Goal: Use online tool/utility: Utilize a website feature to perform a specific function

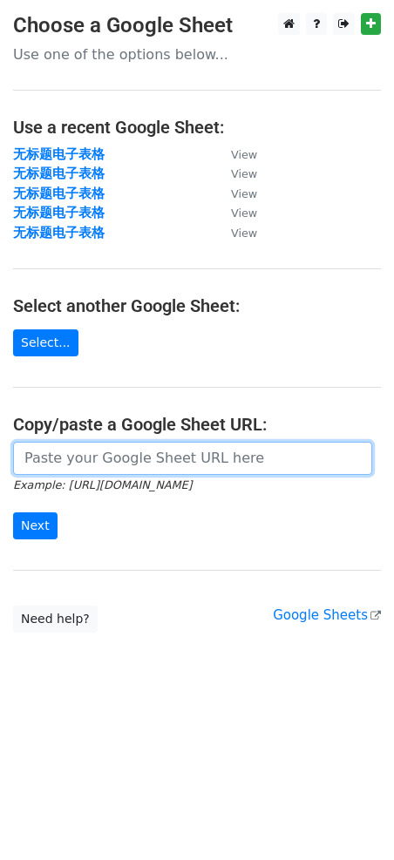
click at [85, 460] on input "url" at bounding box center [192, 458] width 359 height 33
paste input "[URL][DOMAIN_NAME]"
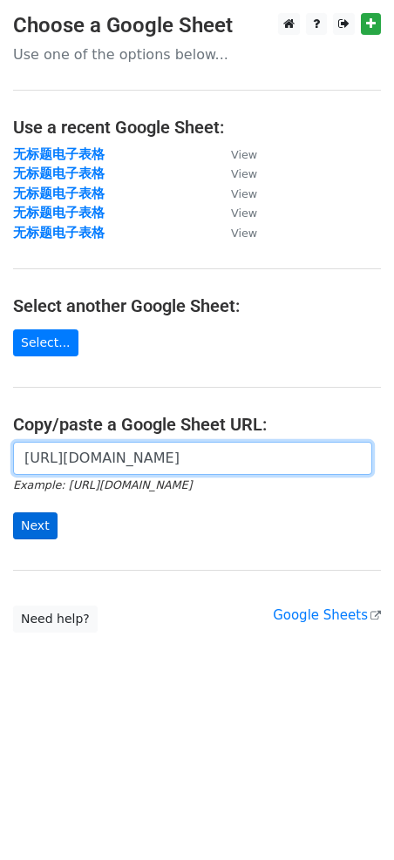
type input "[URL][DOMAIN_NAME]"
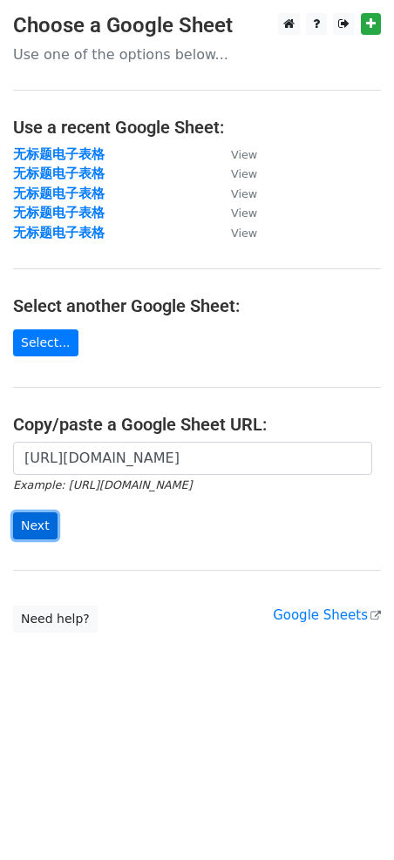
click at [40, 532] on input "Next" at bounding box center [35, 525] width 44 height 27
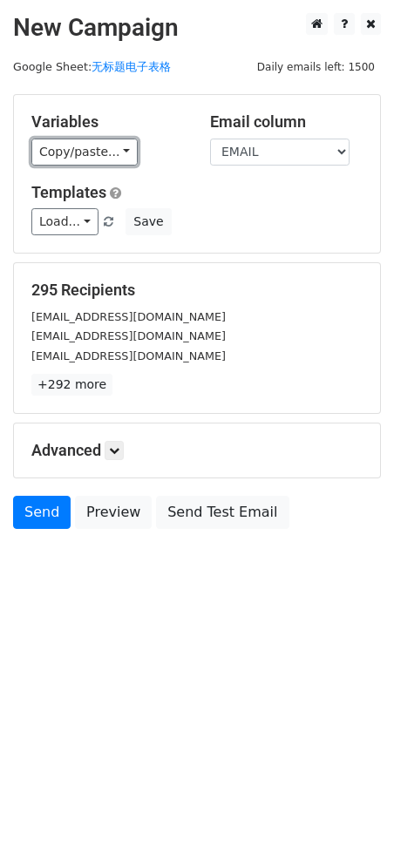
drag, startPoint x: 98, startPoint y: 146, endPoint x: 81, endPoint y: 187, distance: 45.0
click at [98, 146] on link "Copy/paste..." at bounding box center [84, 152] width 106 height 27
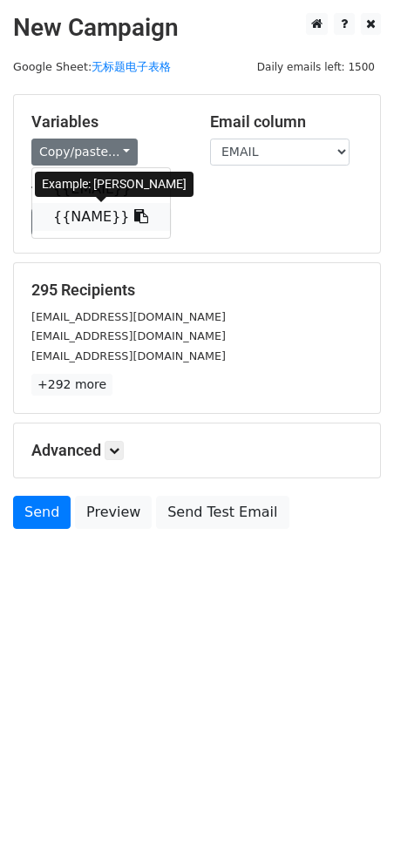
click at [67, 221] on link "{{NAME}}" at bounding box center [101, 217] width 138 height 28
